Goal: Task Accomplishment & Management: Use online tool/utility

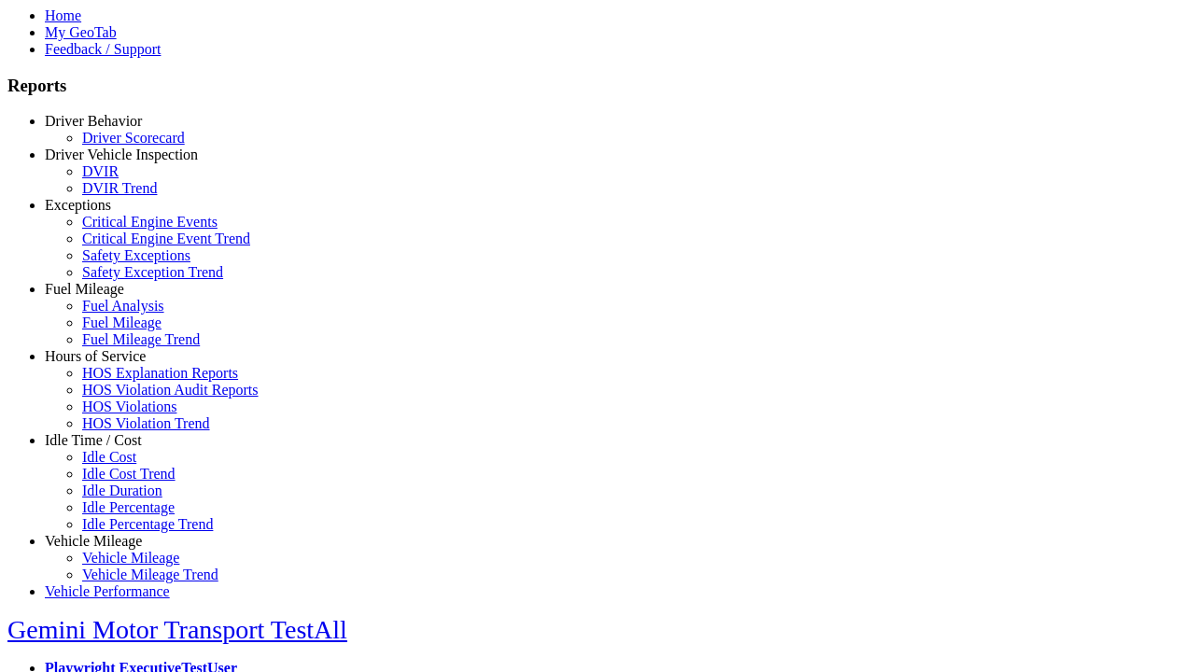
click at [107, 448] on link "Idle Time / Cost" at bounding box center [93, 440] width 97 height 16
click at [121, 465] on link "Idle Cost" at bounding box center [109, 457] width 54 height 16
select select "**"
select select
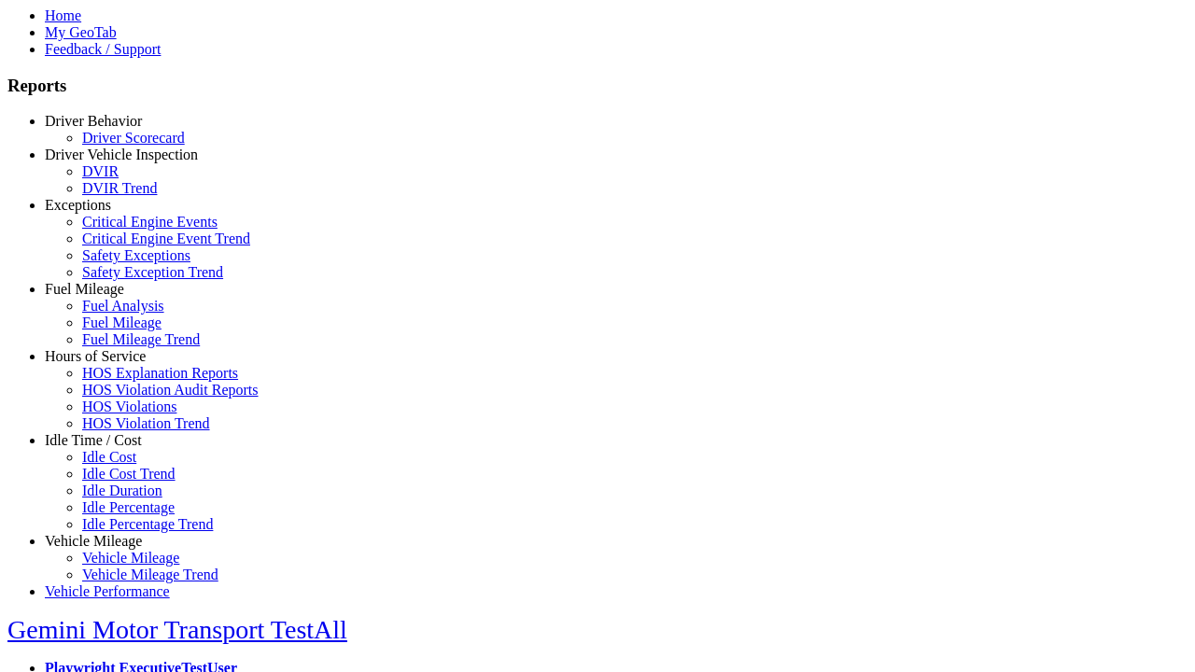
select select
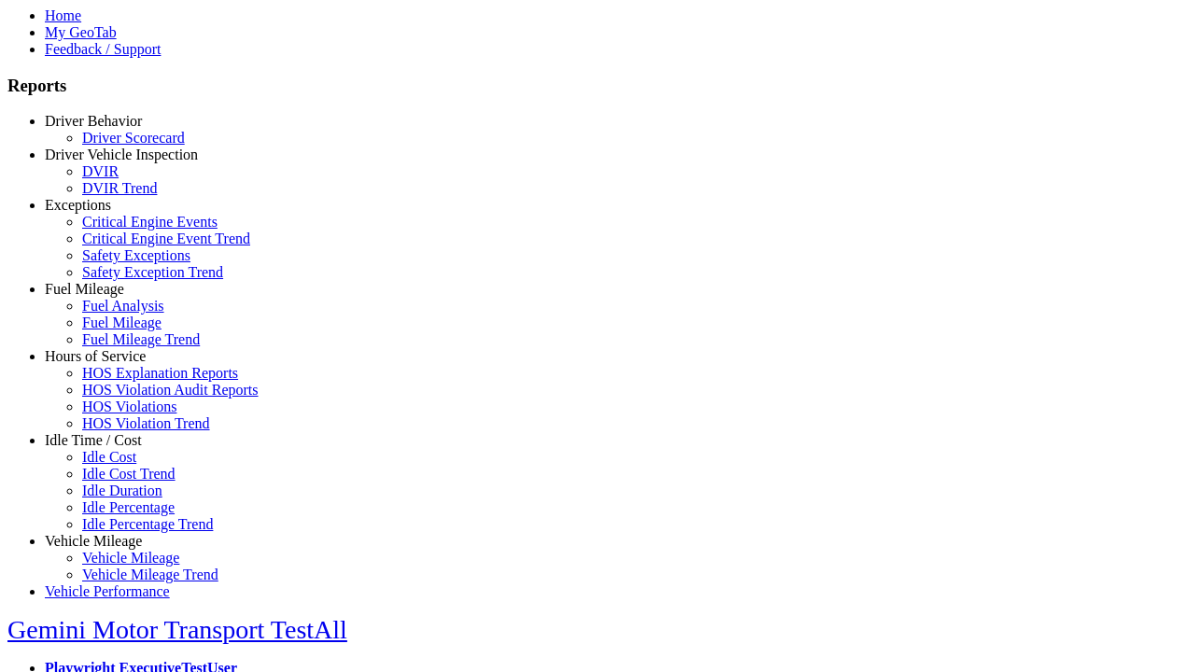
select select
